Goal: Check status: Check status

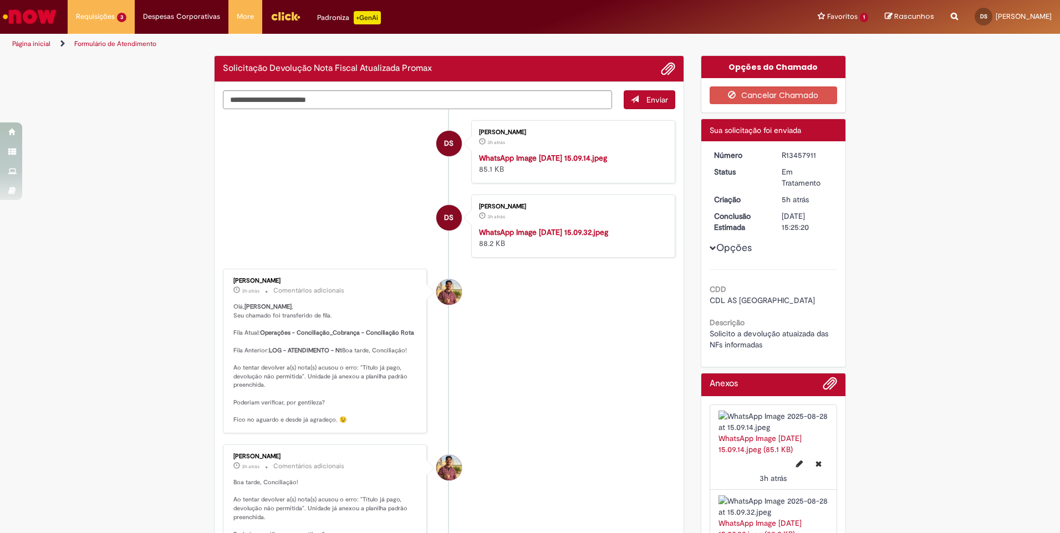
click at [329, 258] on li "DS Daniel Santos Da Silva 3h atrás 3 horas atrás WhatsApp Image 2025-08-28 at 1…" at bounding box center [449, 226] width 452 height 63
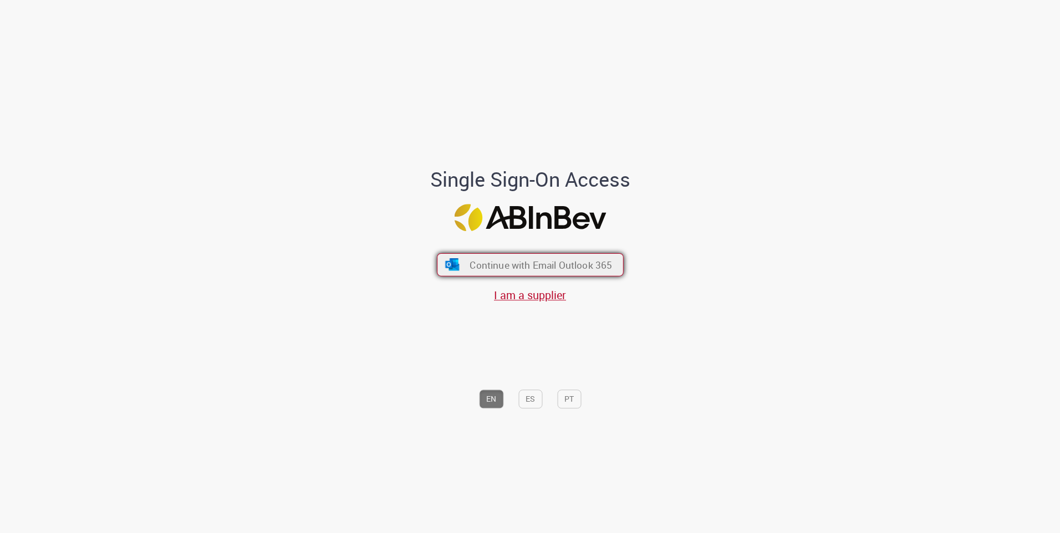
click at [575, 257] on button "Continue with Email Outlook 365" at bounding box center [530, 264] width 187 height 23
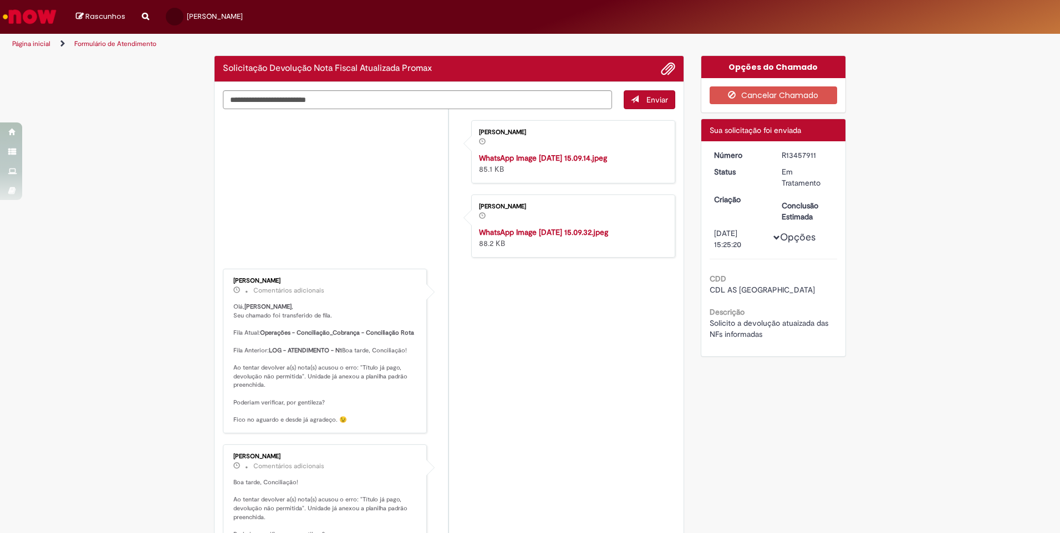
click at [619, 94] on div "Enviar" at bounding box center [449, 99] width 452 height 19
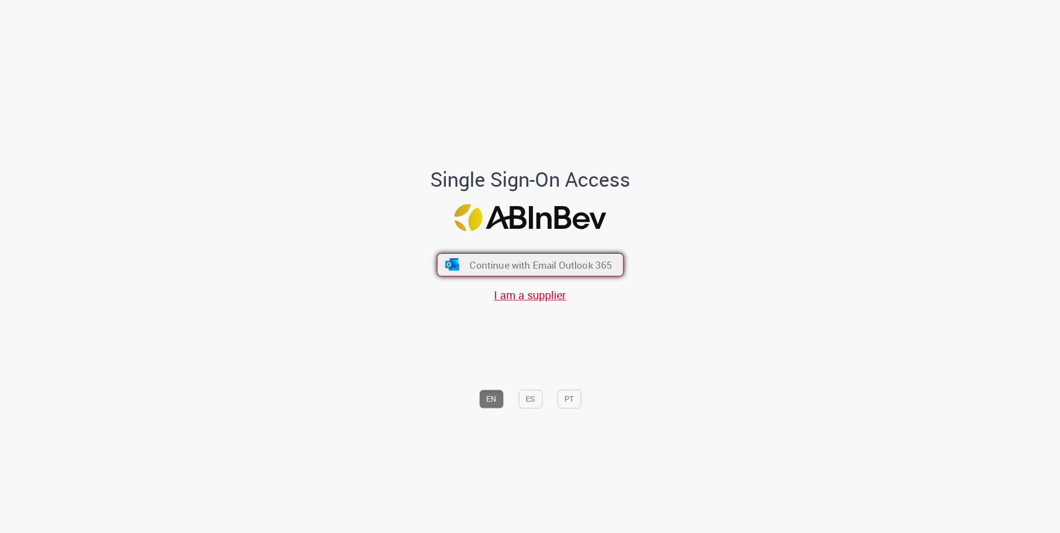
click at [522, 262] on span "Continue with Email Outlook 365" at bounding box center [541, 264] width 142 height 13
drag, startPoint x: 578, startPoint y: 273, endPoint x: 584, endPoint y: 272, distance: 6.2
click at [579, 272] on button "Continue with Email Outlook 365" at bounding box center [530, 264] width 187 height 23
